Goal: Use online tool/utility

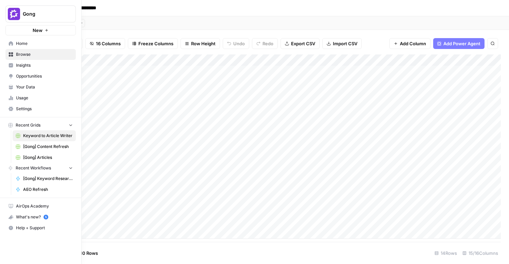
click at [29, 159] on span "[Gong] Articles" at bounding box center [48, 157] width 50 height 6
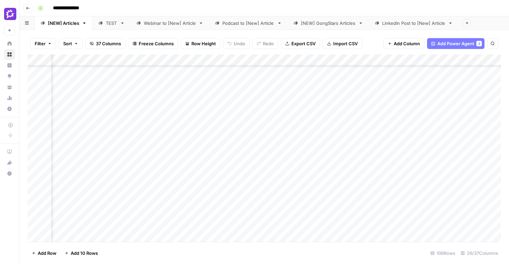
scroll to position [267, 361]
click at [299, 140] on div "Add Column" at bounding box center [264, 147] width 473 height 187
click at [294, 133] on div "Add Column" at bounding box center [264, 147] width 473 height 187
click at [318, 133] on div at bounding box center [294, 142] width 62 height 31
click at [317, 133] on div at bounding box center [294, 142] width 62 height 31
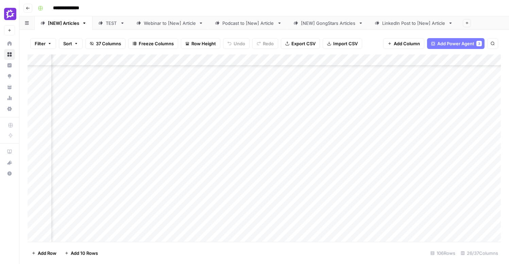
click at [318, 133] on div at bounding box center [294, 142] width 62 height 31
click at [195, 161] on div "Add Column" at bounding box center [264, 147] width 473 height 187
click at [341, 160] on div "Add Column" at bounding box center [264, 147] width 473 height 187
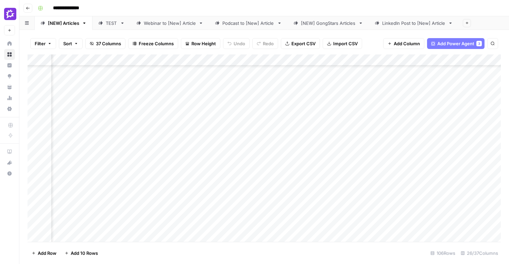
scroll to position [241, 338]
click at [342, 159] on div "Add Column" at bounding box center [264, 147] width 473 height 187
click at [241, 148] on div "Add Column" at bounding box center [264, 147] width 473 height 187
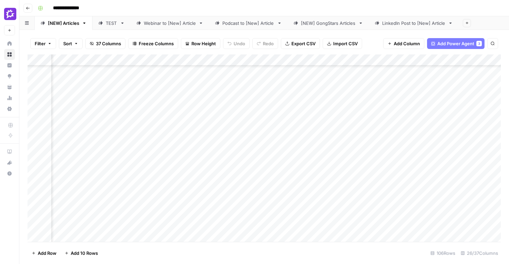
click at [304, 148] on div "Add Column" at bounding box center [264, 147] width 473 height 187
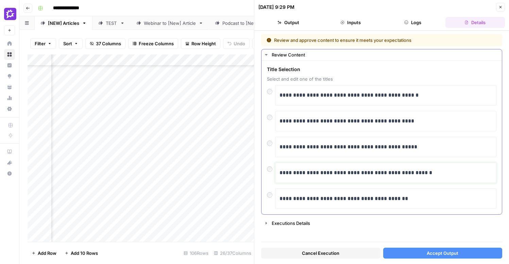
drag, startPoint x: 387, startPoint y: 175, endPoint x: 380, endPoint y: 175, distance: 6.5
click at [380, 175] on p "**********" at bounding box center [386, 172] width 213 height 9
click at [413, 120] on p "**********" at bounding box center [386, 121] width 213 height 9
click at [421, 252] on button "Accept Output" at bounding box center [442, 253] width 119 height 11
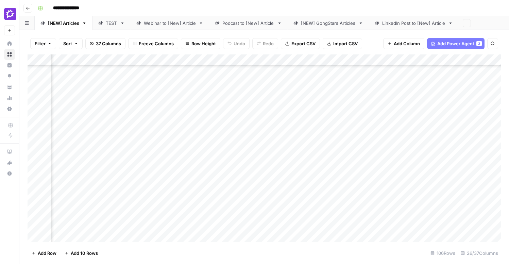
scroll to position [252, 966]
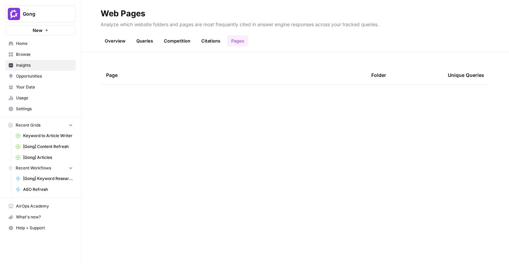
scroll to position [3784, 0]
